Goal: Use online tool/utility

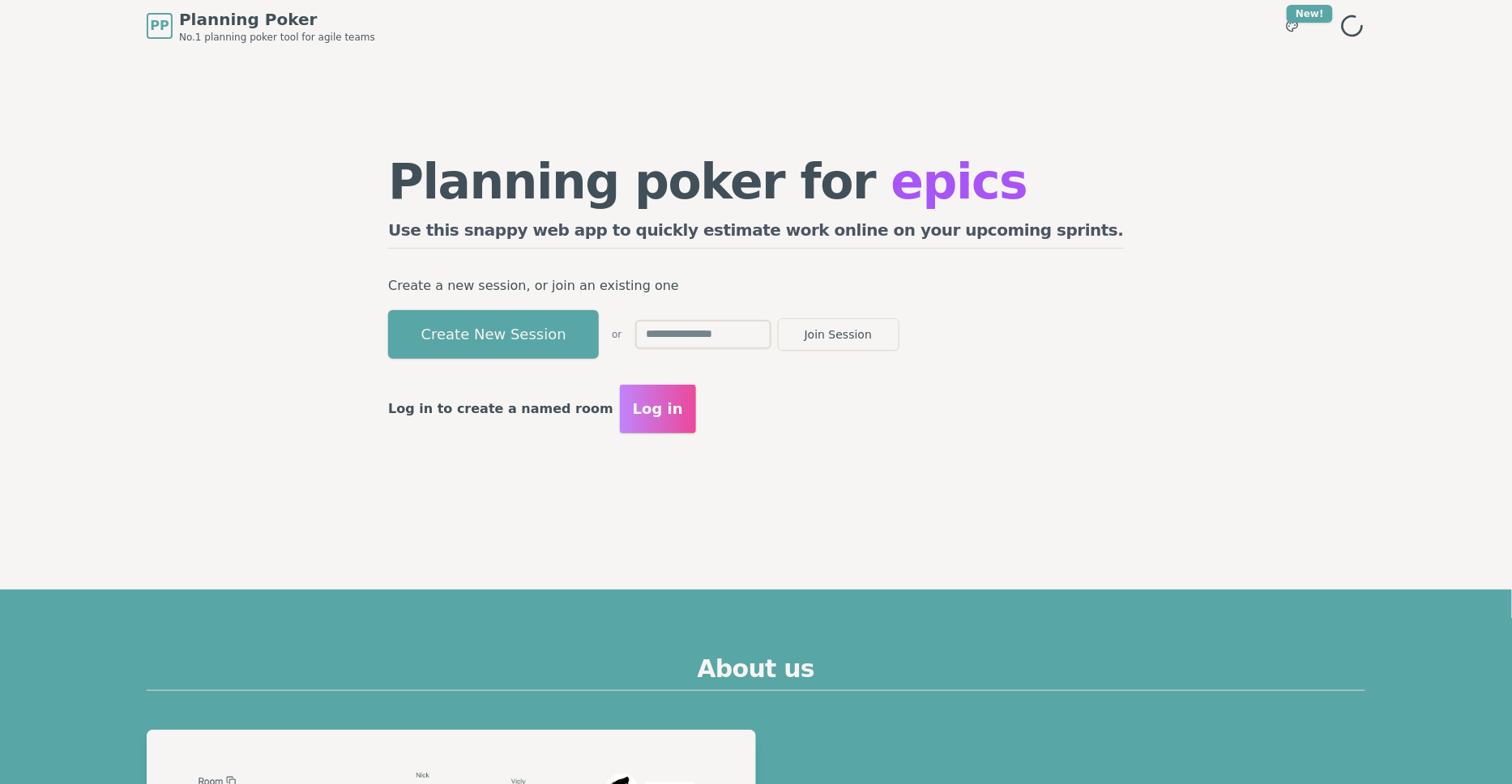
click at [752, 337] on input "text" at bounding box center [703, 334] width 136 height 29
click at [599, 342] on button "Create New Session" at bounding box center [493, 334] width 211 height 49
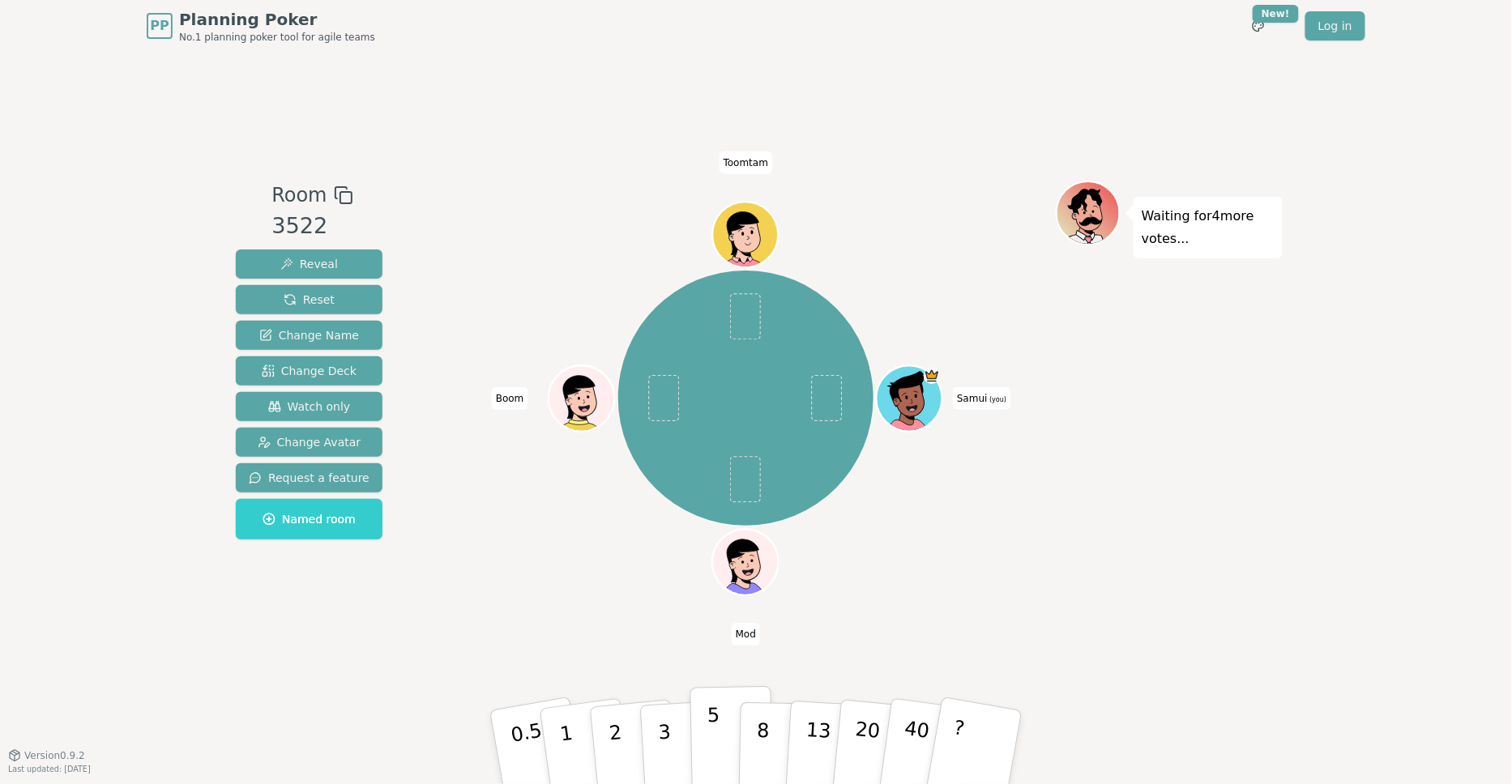
click at [716, 733] on p "5" at bounding box center [714, 748] width 14 height 88
click at [718, 733] on p "5" at bounding box center [714, 748] width 14 height 88
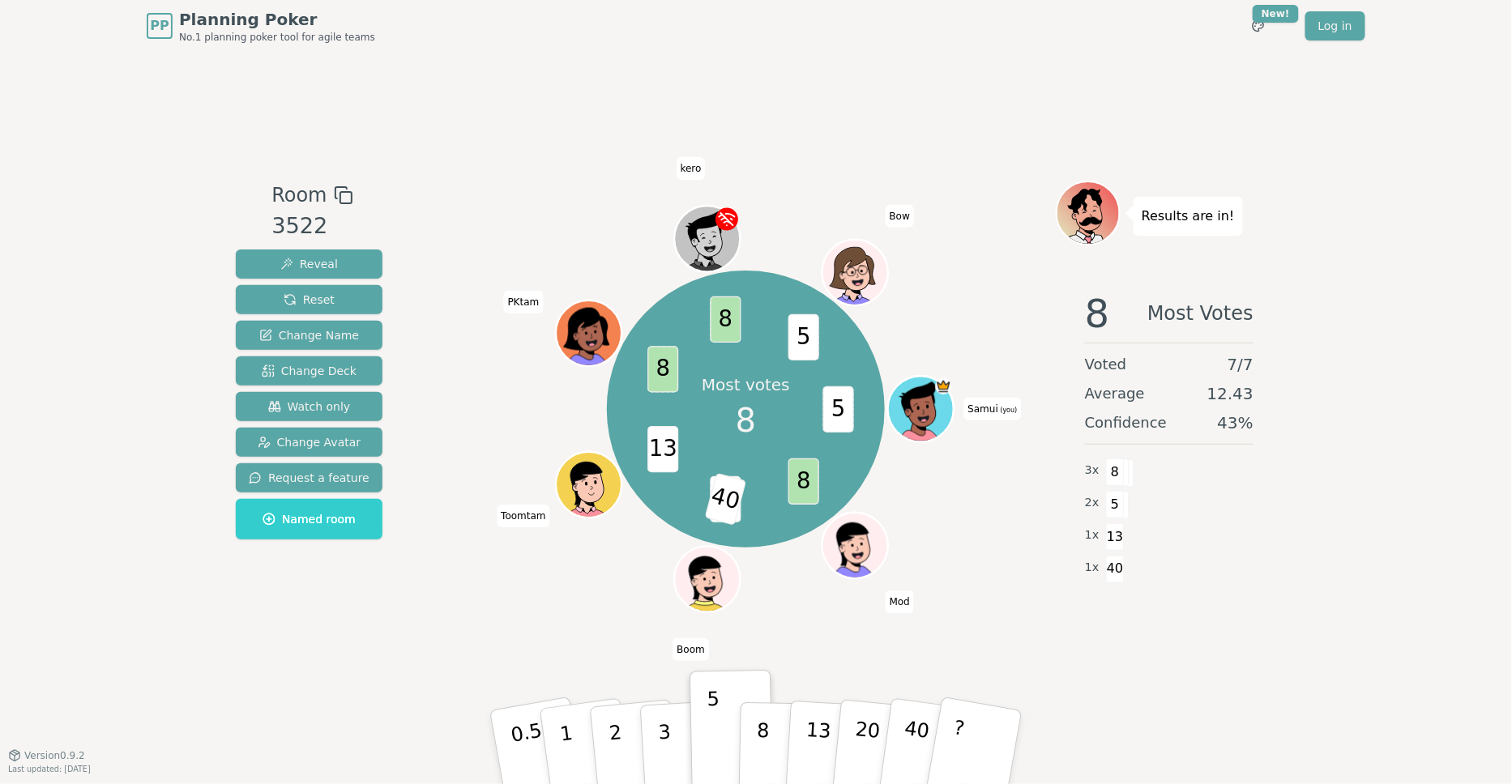
click at [404, 333] on div "Room 3522 Reveal Reset Change Name Change Deck Watch only Change Avatar Request…" at bounding box center [755, 403] width 1053 height 446
click at [616, 155] on div "Room 3522 Reveal Reset Change Name Change Deck Watch only Change Avatar Request…" at bounding box center [755, 404] width 1053 height 703
click at [433, 397] on div "Room 3522 Reveal Reset Change Name Change Deck Watch only Change Avatar Request…" at bounding box center [755, 403] width 1053 height 446
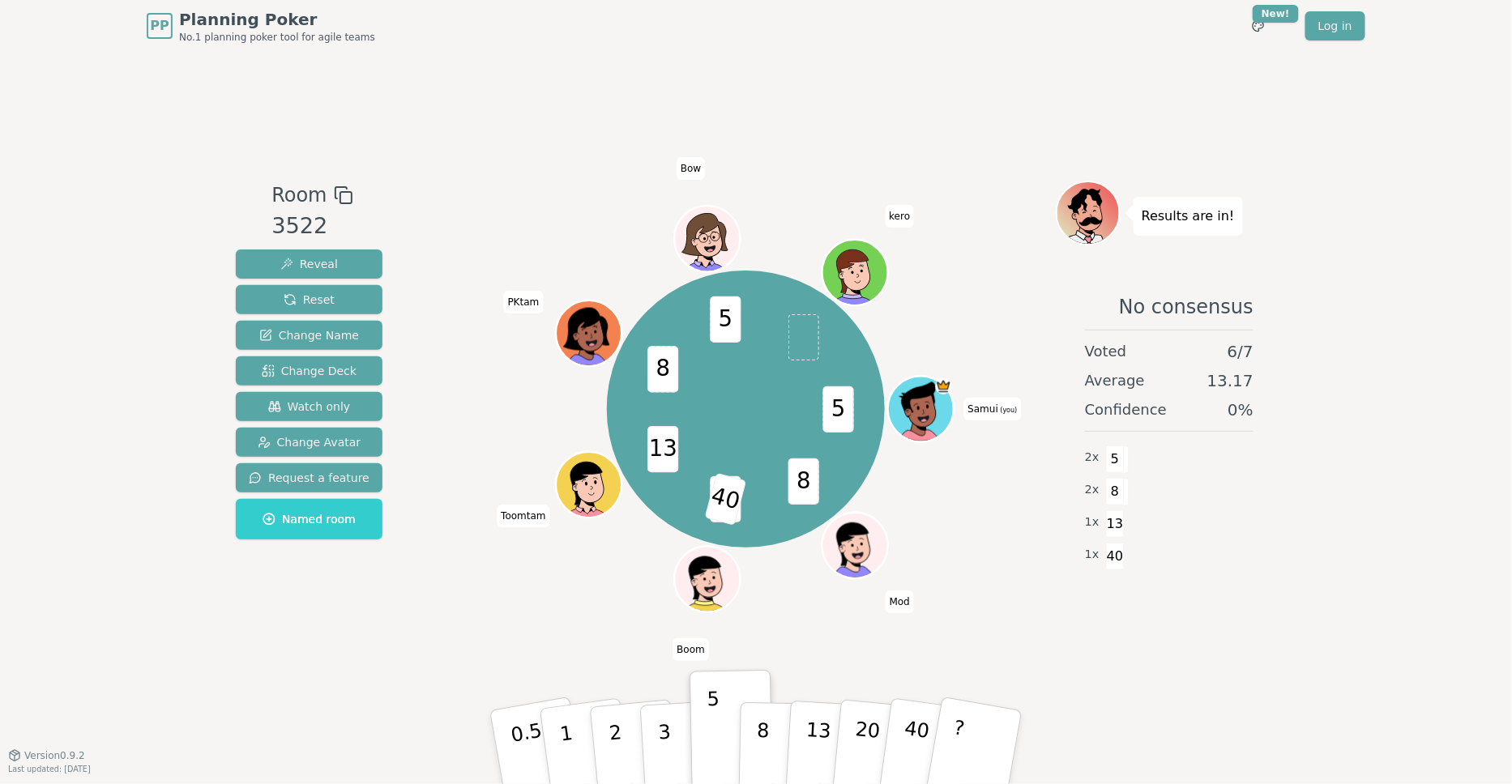
click at [178, 490] on div "PP Planning Poker No.1 planning poker tool for agile teams Toggle theme New! Lo…" at bounding box center [756, 392] width 1512 height 784
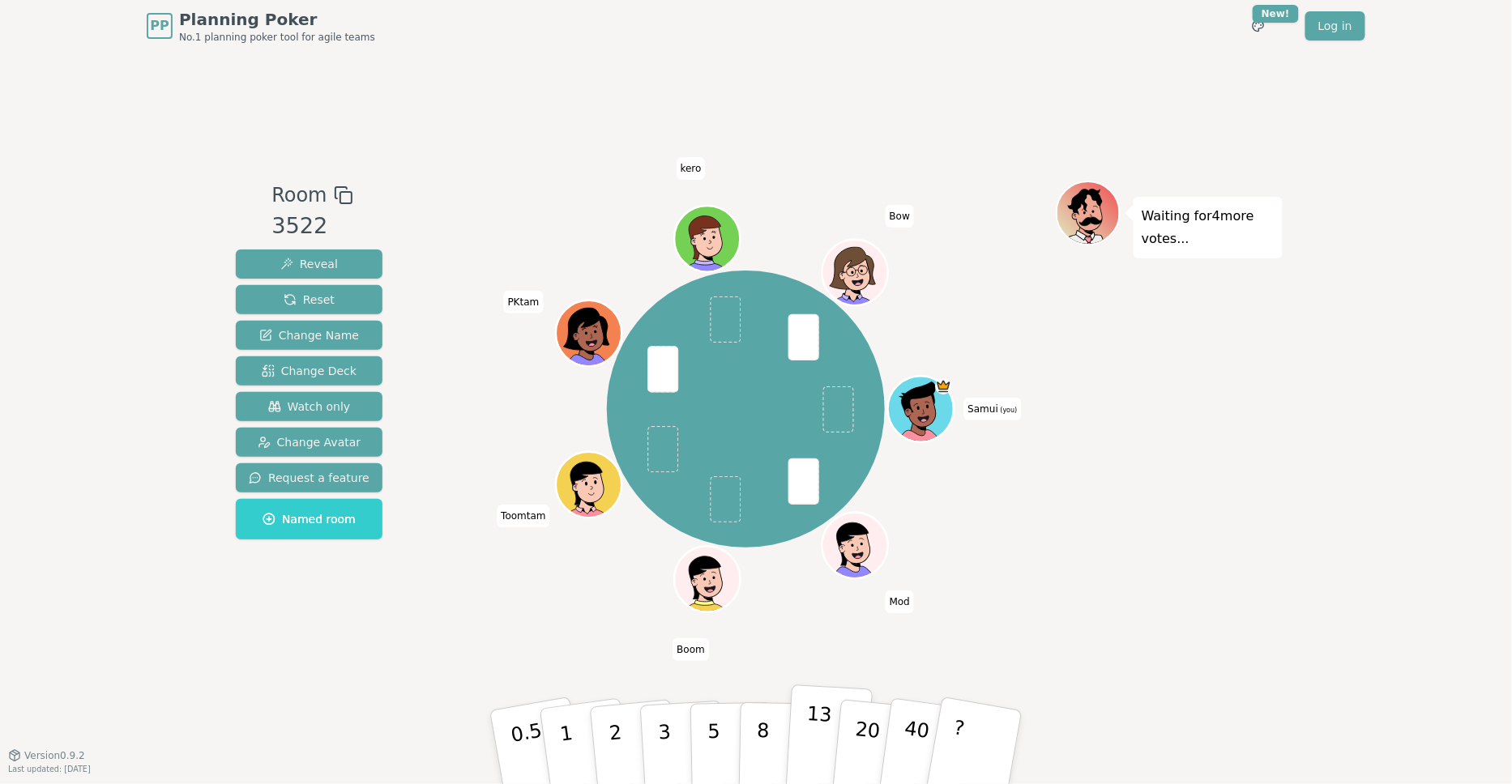
click at [794, 726] on button "13" at bounding box center [829, 748] width 89 height 127
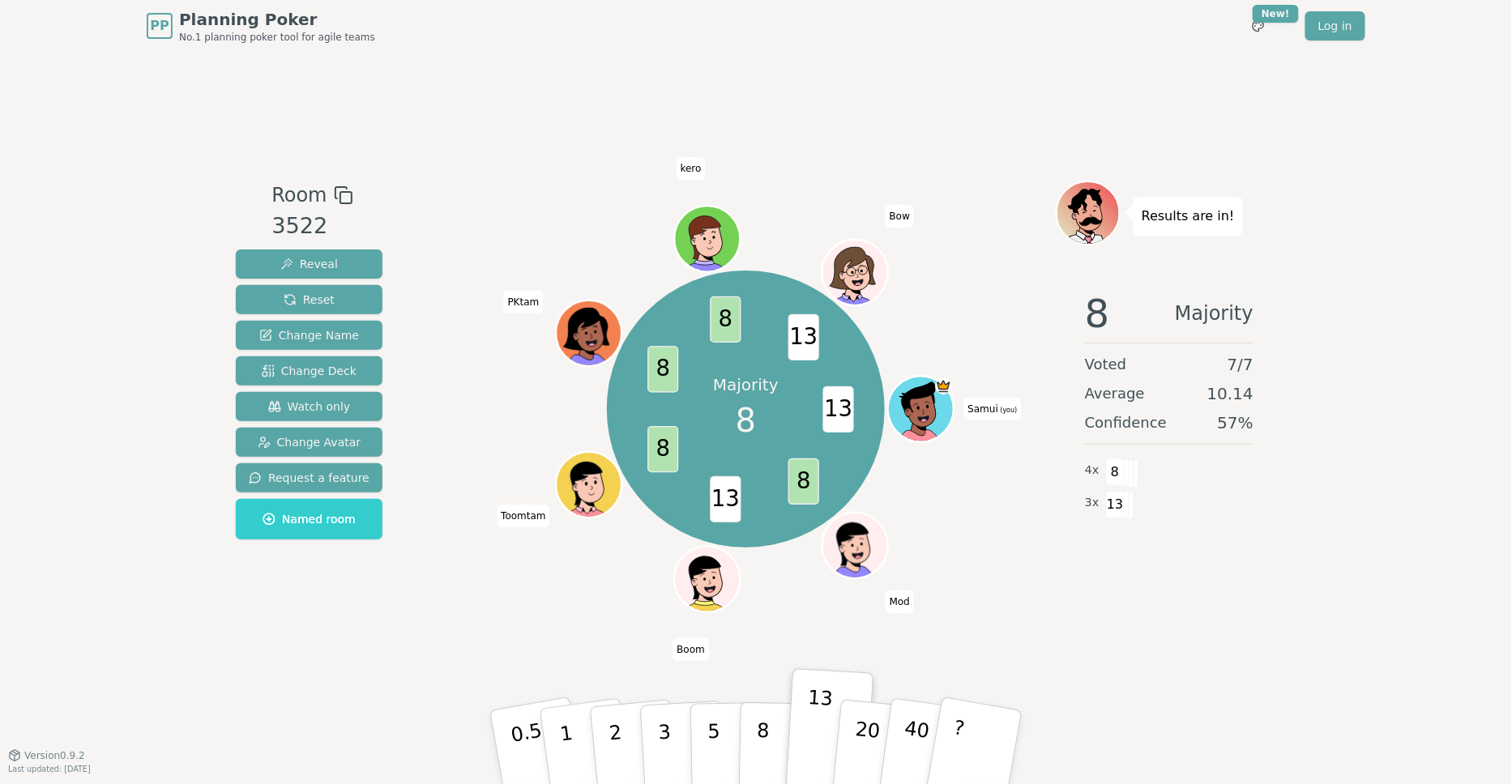
click at [900, 127] on div "Room 3522 Reveal Reset Change Name Change Deck Watch only Change Avatar Request…" at bounding box center [755, 404] width 1053 height 703
